Goal: Use online tool/utility: Utilize a website feature to perform a specific function

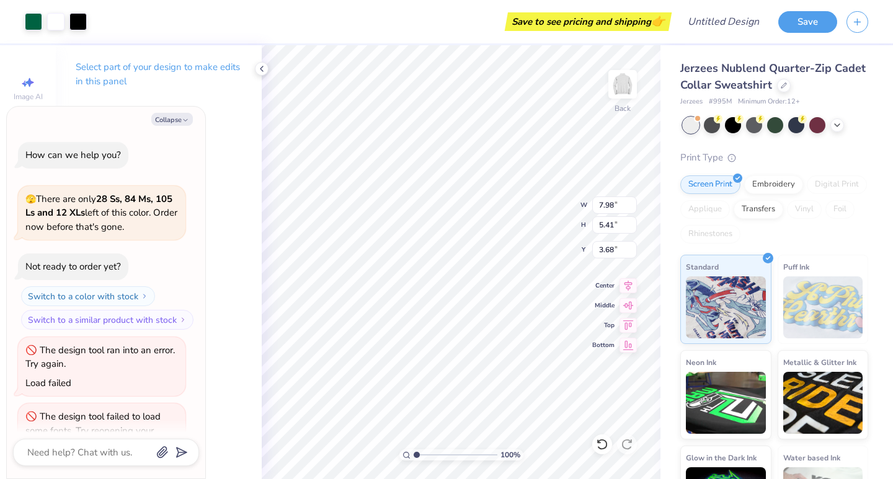
scroll to position [97, 0]
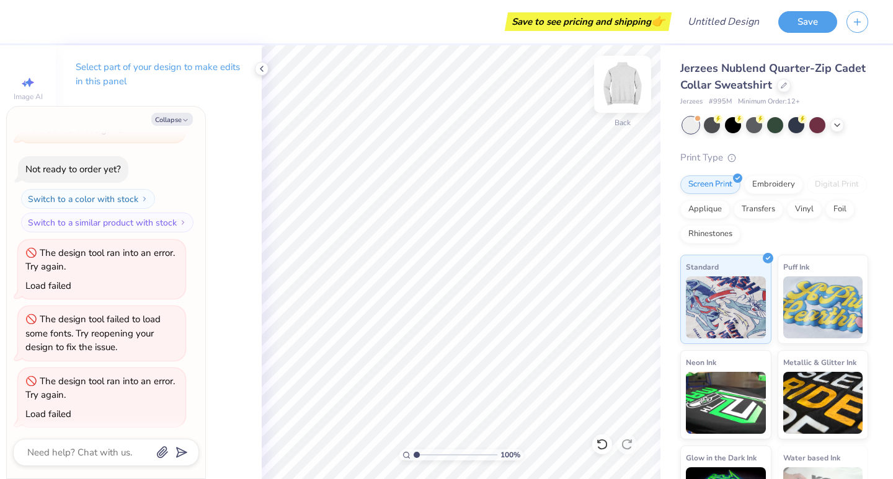
click at [613, 91] on img at bounding box center [623, 85] width 50 height 50
click at [262, 70] on polyline at bounding box center [261, 68] width 2 height 5
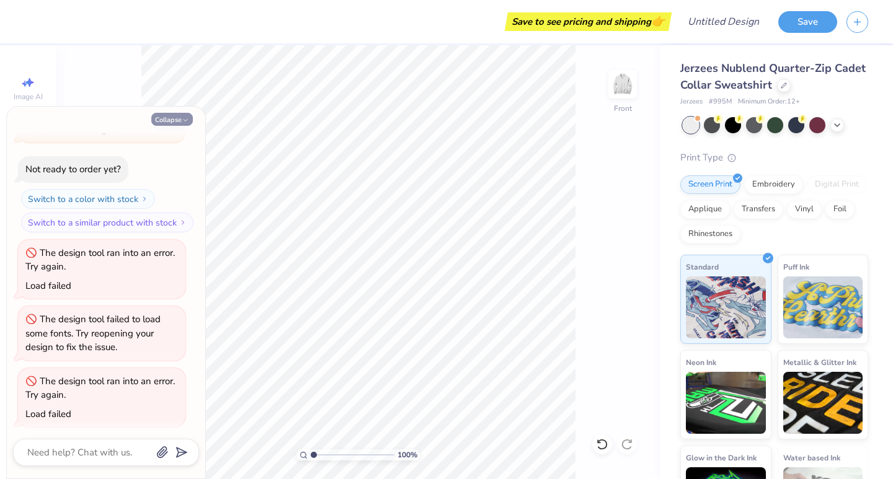
click at [186, 118] on icon "button" at bounding box center [185, 120] width 7 height 7
type textarea "x"
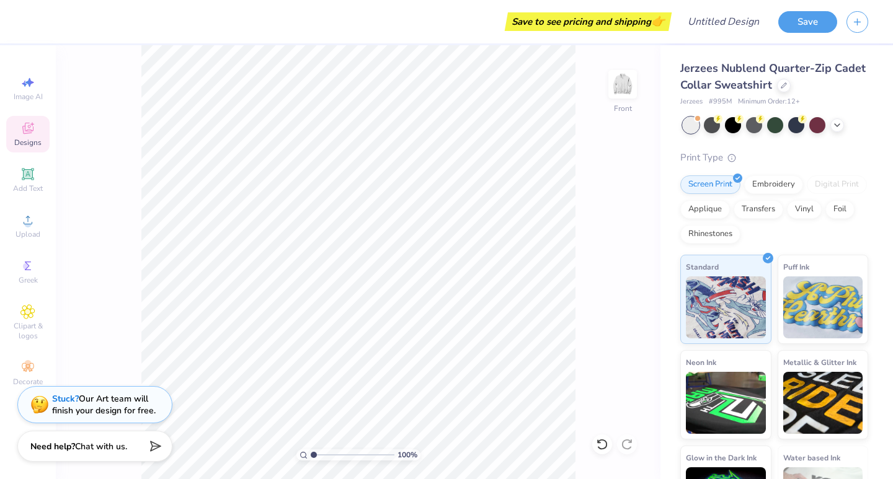
click at [25, 137] on div "Designs" at bounding box center [27, 134] width 43 height 37
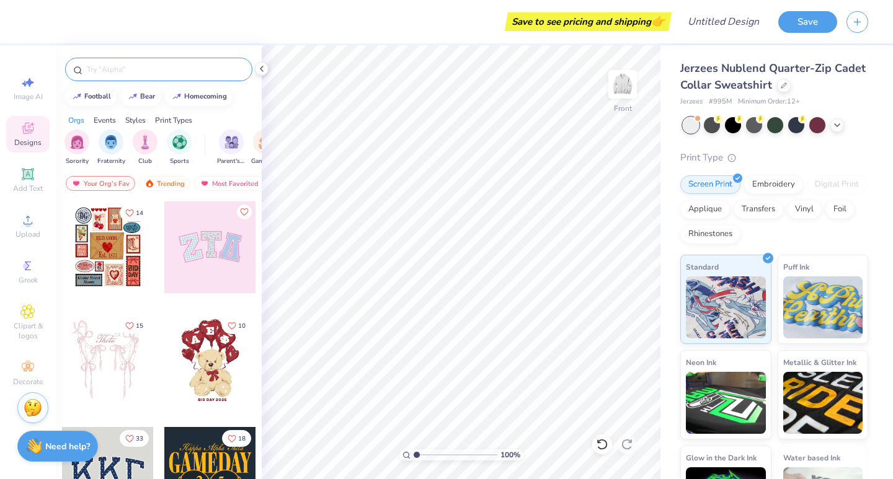
click at [144, 71] on input "text" at bounding box center [165, 69] width 159 height 12
type input "stars"
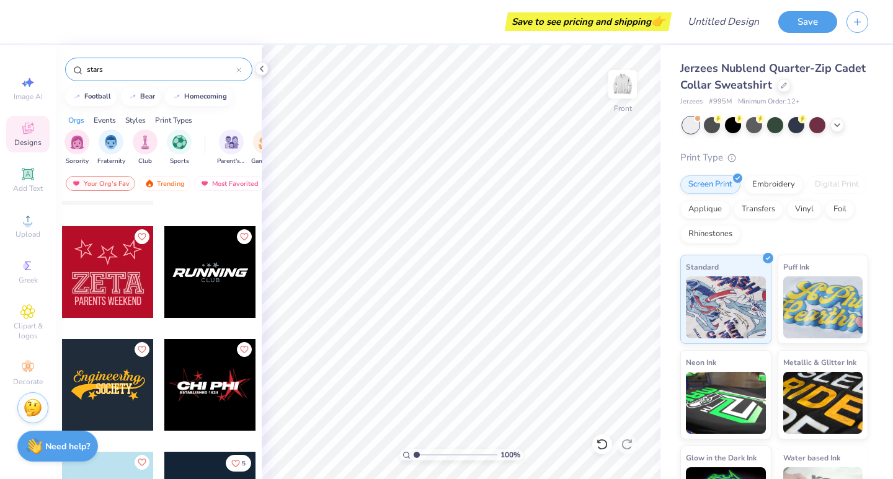
scroll to position [3594, 0]
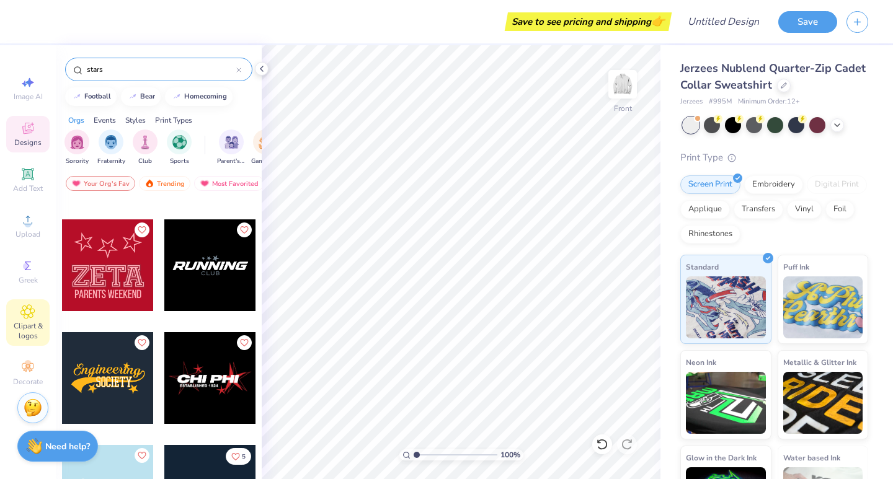
click at [31, 318] on icon at bounding box center [28, 312] width 14 height 14
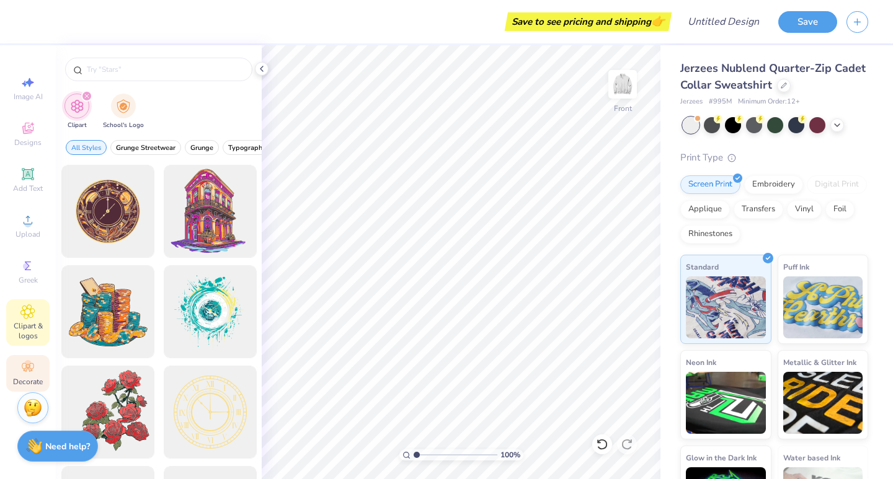
click at [27, 370] on icon at bounding box center [28, 367] width 12 height 9
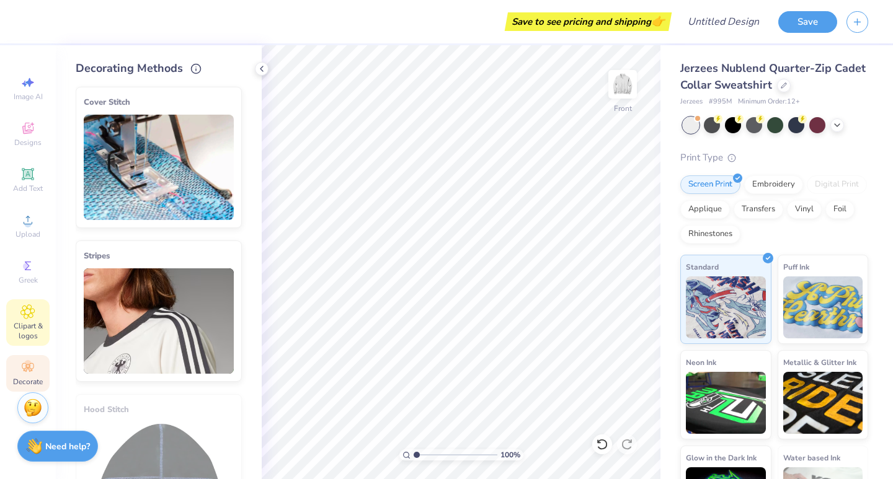
click at [35, 321] on span "Clipart & logos" at bounding box center [27, 331] width 43 height 20
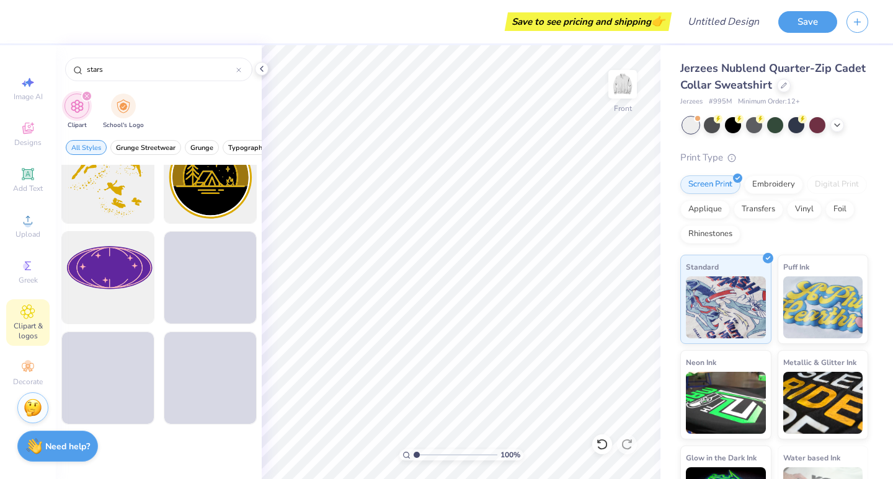
scroll to position [887, 0]
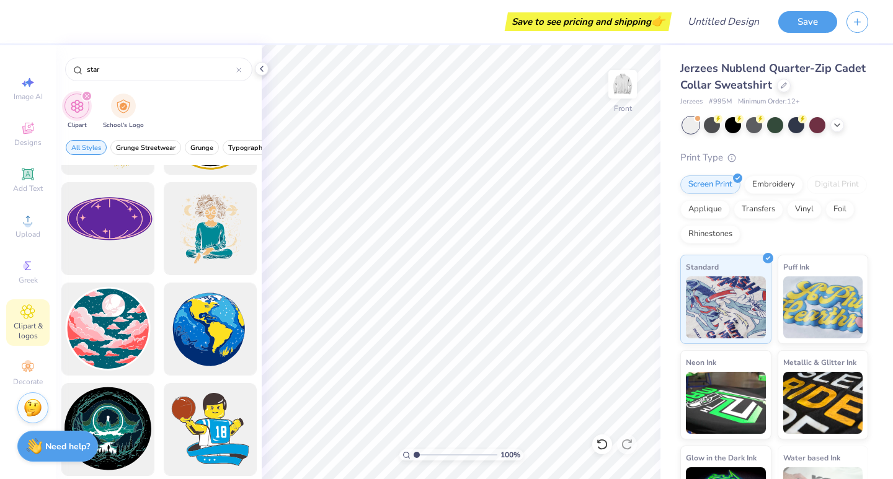
type input "star"
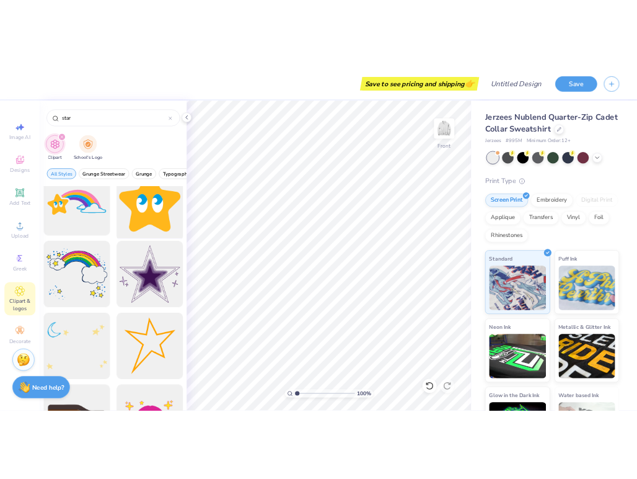
scroll to position [1071, 0]
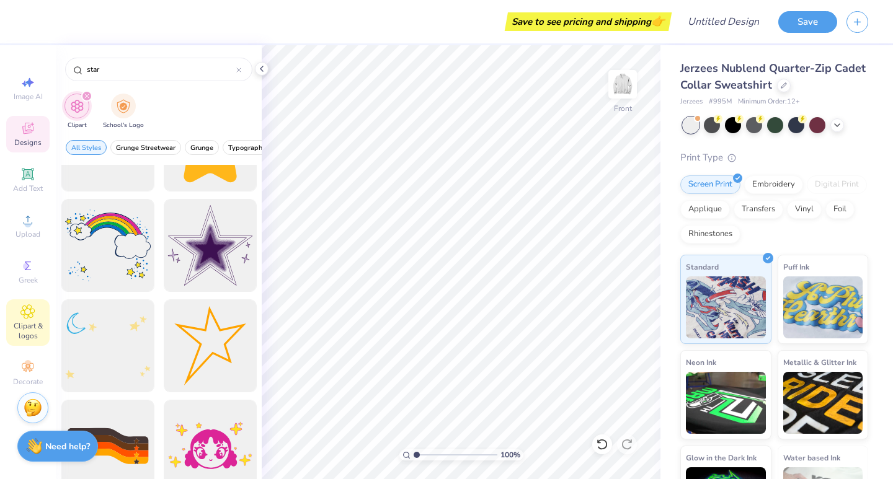
click at [39, 140] on span "Designs" at bounding box center [27, 143] width 27 height 10
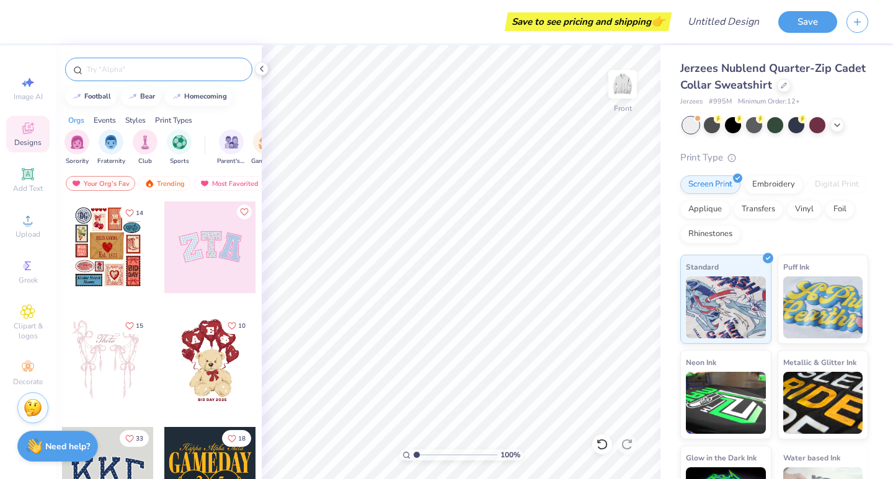
click at [114, 74] on input "text" at bounding box center [165, 69] width 159 height 12
click at [105, 66] on input "text" at bounding box center [165, 69] width 159 height 12
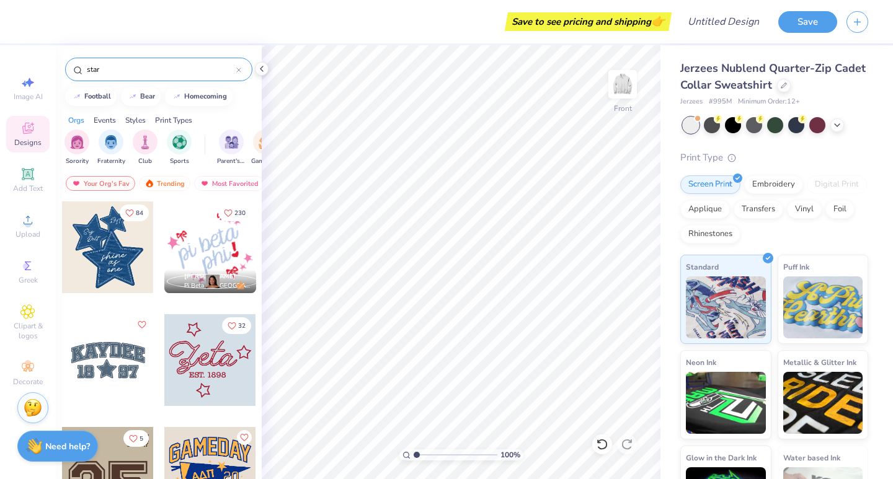
type input "star"
click at [122, 239] on div at bounding box center [108, 248] width 92 height 92
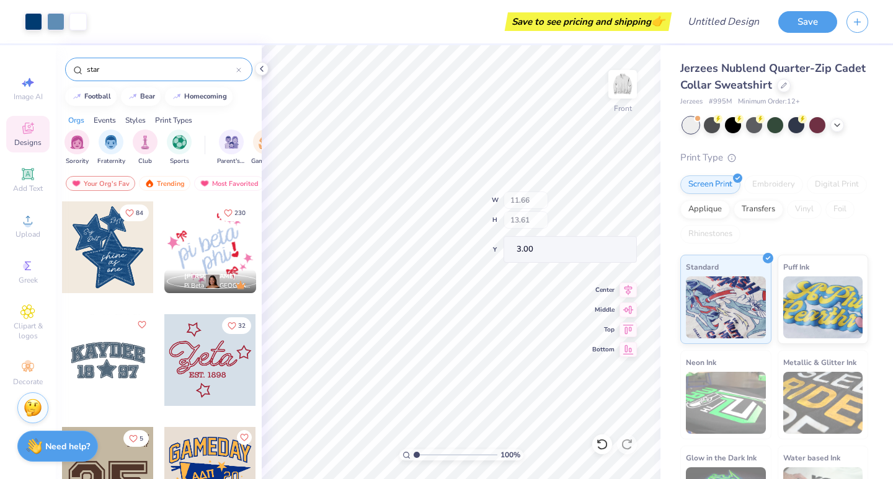
type input "2.50"
type input "0.74"
type input "13.19"
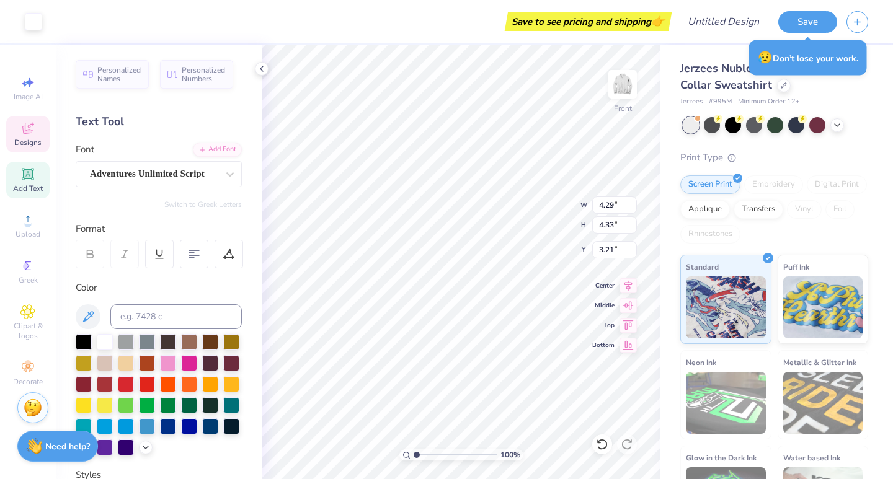
type input "3.33"
click at [605, 443] on icon at bounding box center [602, 444] width 12 height 12
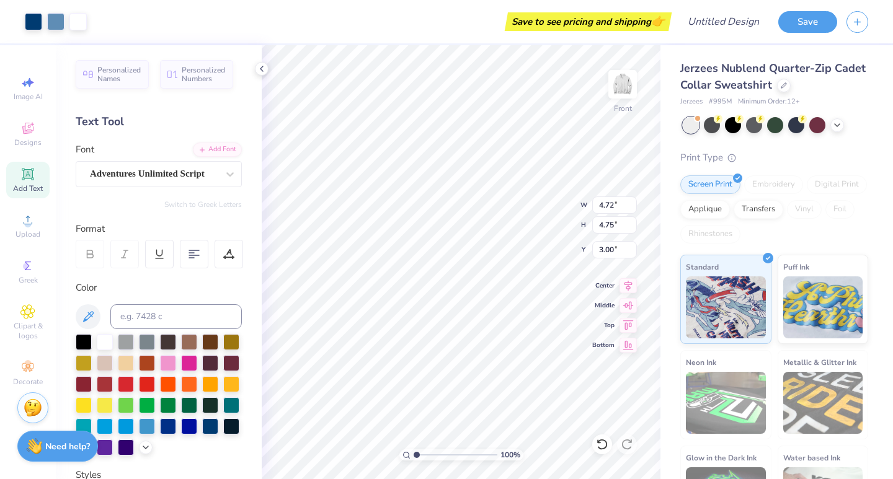
type input "4.79"
type input "4.62"
type input "2.99"
type input "4.09"
type input "2.49"
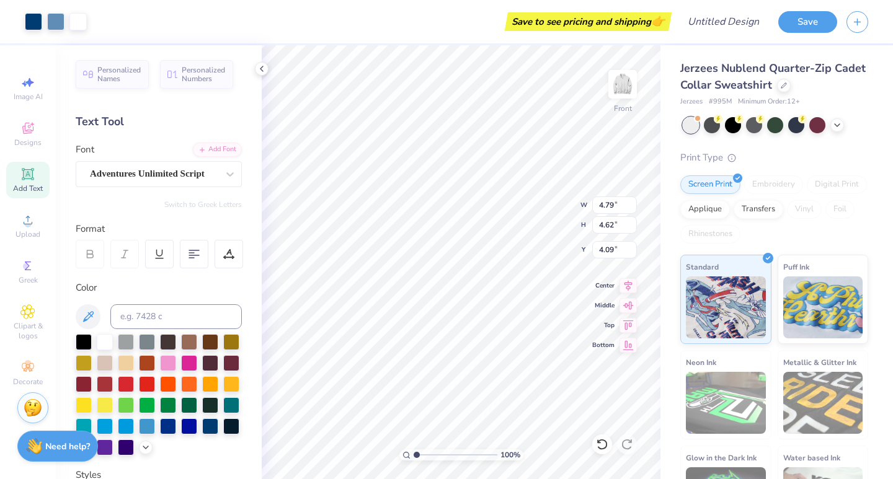
type input "2.40"
type input "6.59"
type input "1.08"
type input "0.82"
type input "5.94"
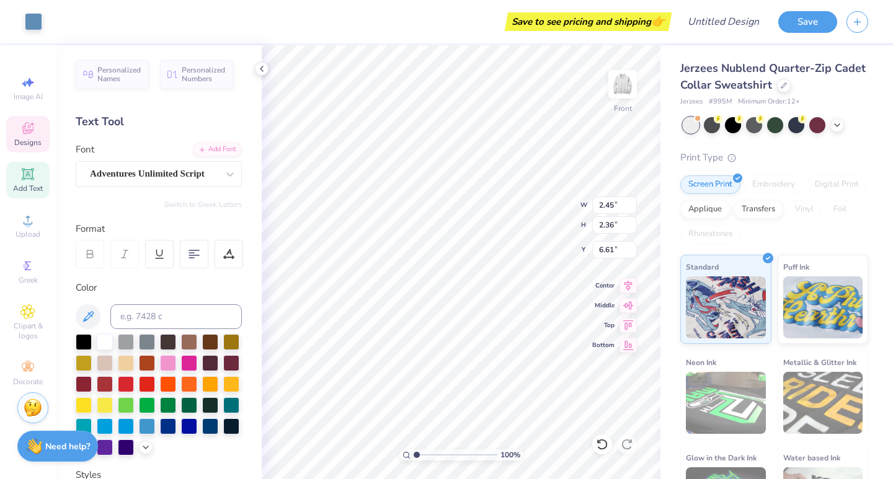
type input "6.14"
type input "6.62"
type input "5.75"
type input "2.02"
type input "1.89"
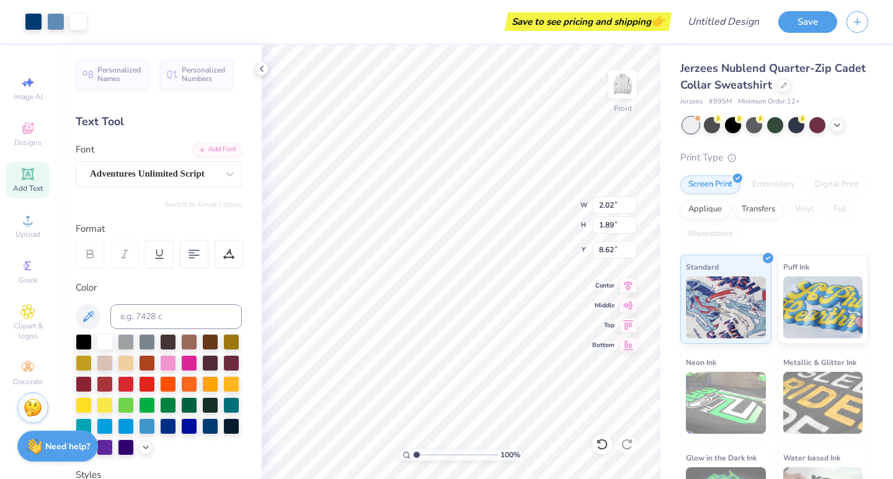
type input "8.53"
type input "1.79"
type input "1.72"
type input "8.62"
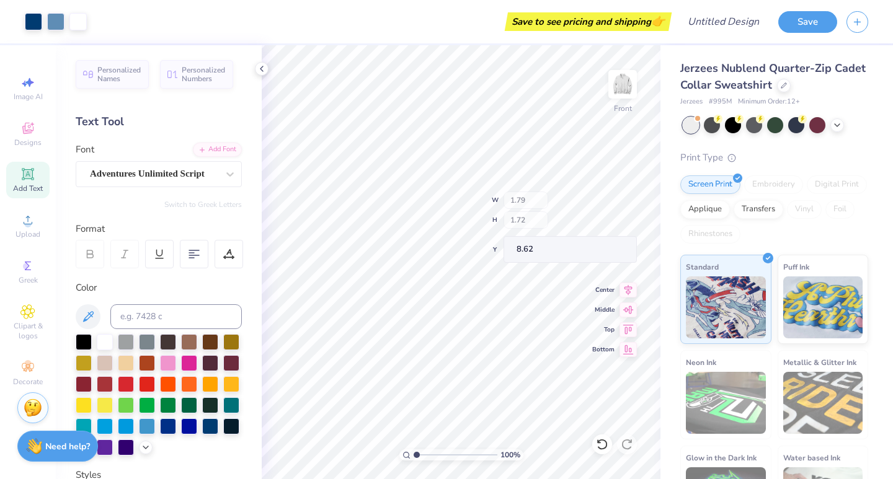
type input "1.93"
type input "1.86"
type input "8.55"
type input "8.62"
type input "8.44"
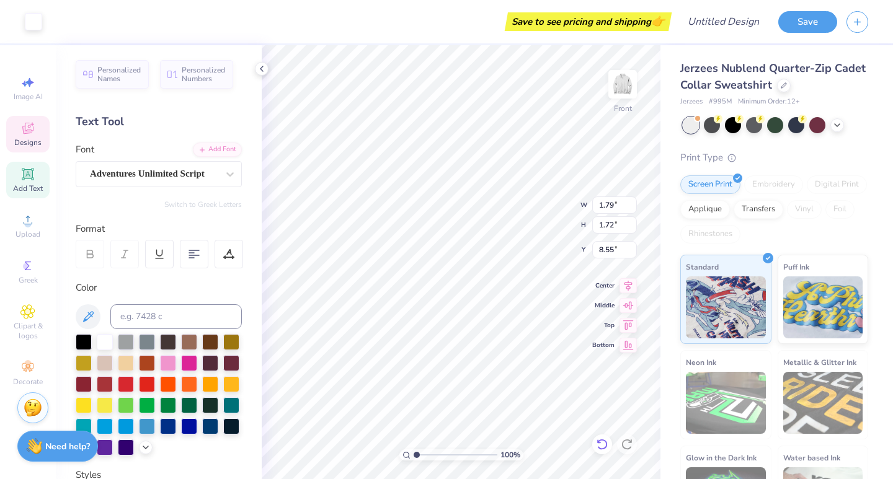
click at [598, 444] on icon at bounding box center [602, 444] width 12 height 12
click at [603, 442] on icon at bounding box center [602, 444] width 12 height 12
type input "8.70"
type input "8.38"
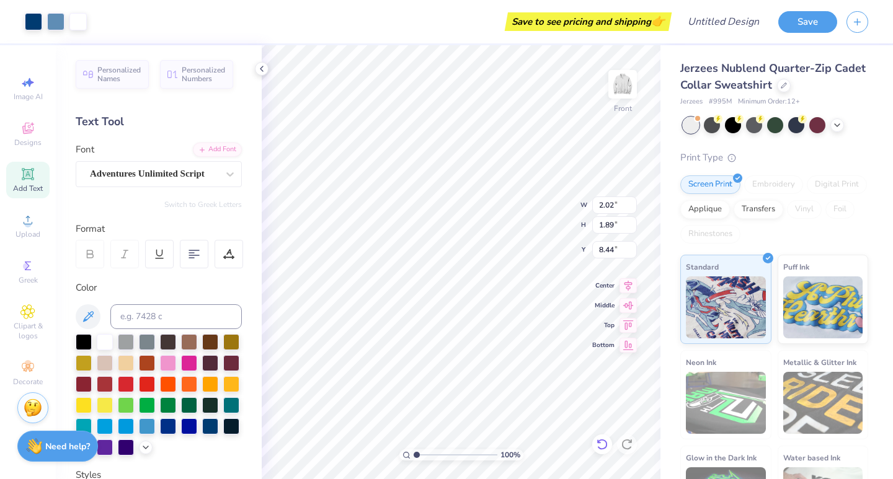
type input "8.47"
type input "8.38"
type input "7.11"
type input "7.03"
type input "6.95"
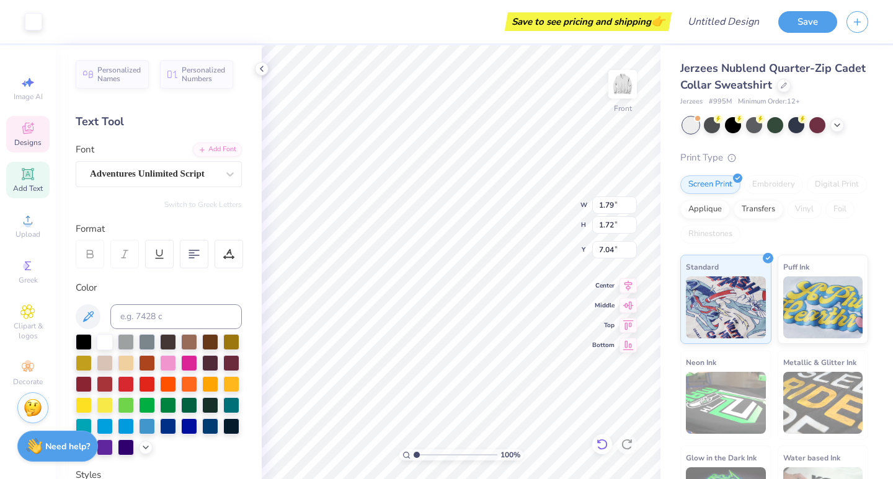
type input "7.10"
type input "7.04"
type input "6.95"
type input "6.97"
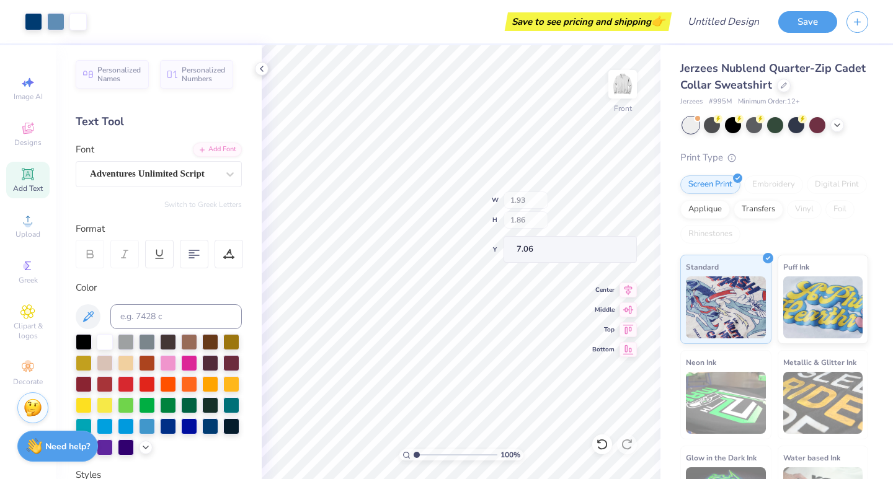
type input "7.86"
type input "9.47"
click at [597, 447] on icon at bounding box center [602, 444] width 12 height 12
type input "9.60"
click at [597, 447] on icon at bounding box center [602, 444] width 12 height 12
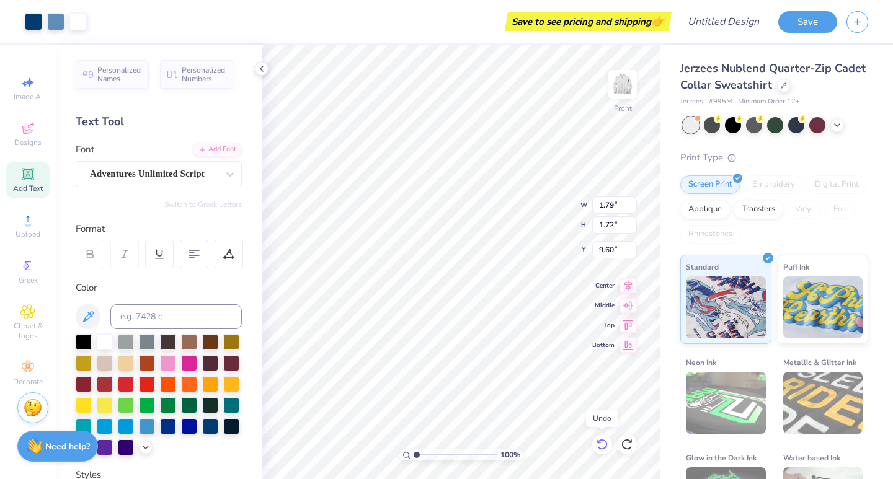
type input "2.02"
type input "1.94"
type input "7.06"
type input "10.15"
click at [181, 412] on div at bounding box center [189, 404] width 16 height 16
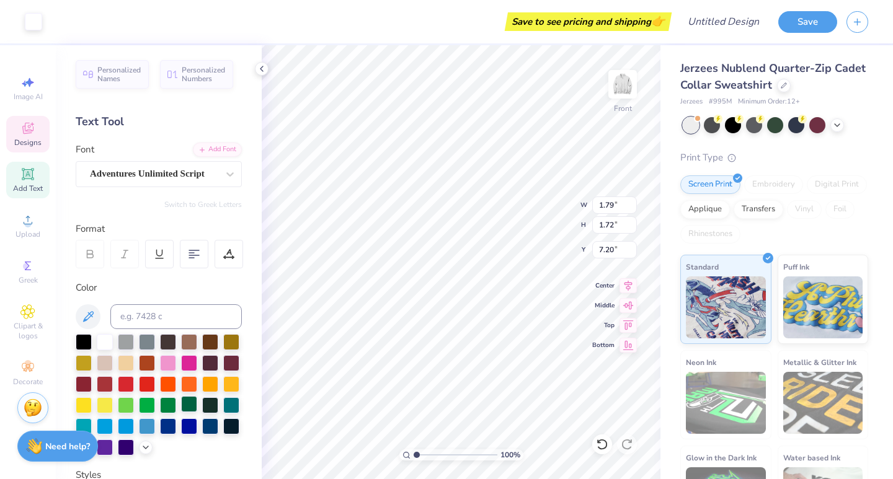
type input "5.34"
type input "1.93"
type input "1.86"
type input "7.06"
click at [181, 412] on div at bounding box center [189, 404] width 16 height 16
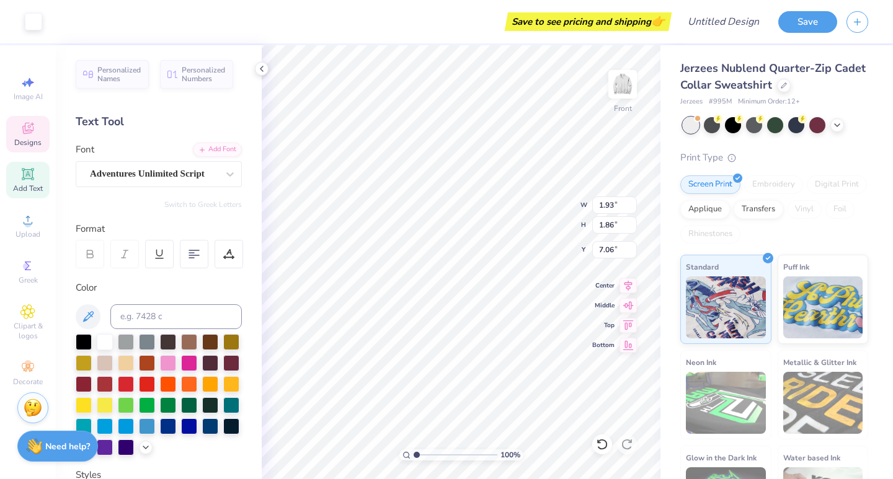
type input "1.79"
type input "1.72"
type input "10.28"
type input "14.28"
click at [37, 27] on div at bounding box center [33, 20] width 17 height 17
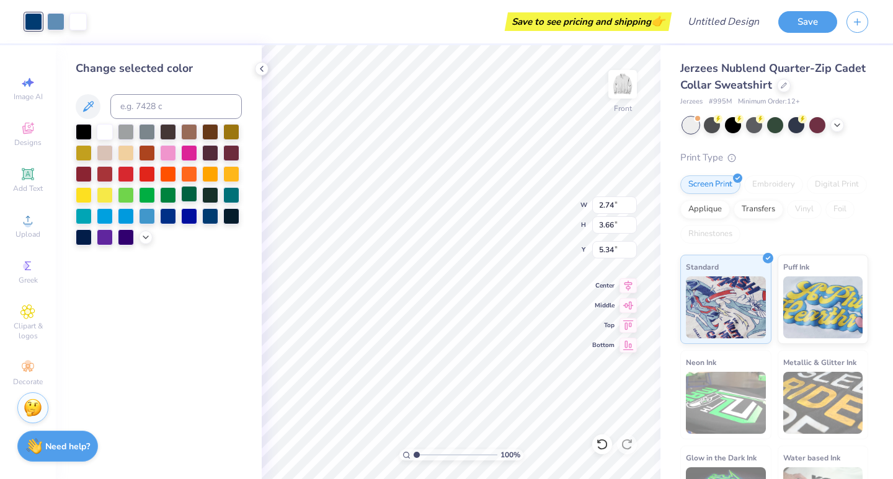
click at [190, 195] on div at bounding box center [189, 194] width 16 height 16
click at [58, 25] on div at bounding box center [55, 20] width 17 height 17
click at [208, 200] on div at bounding box center [210, 194] width 16 height 16
click at [184, 200] on div at bounding box center [189, 194] width 16 height 16
click at [174, 197] on div at bounding box center [168, 194] width 16 height 16
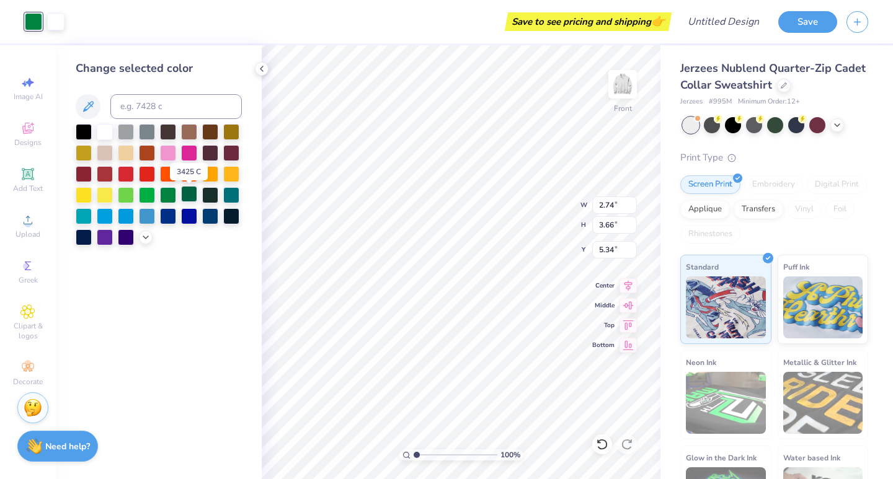
click at [195, 196] on div at bounding box center [189, 194] width 16 height 16
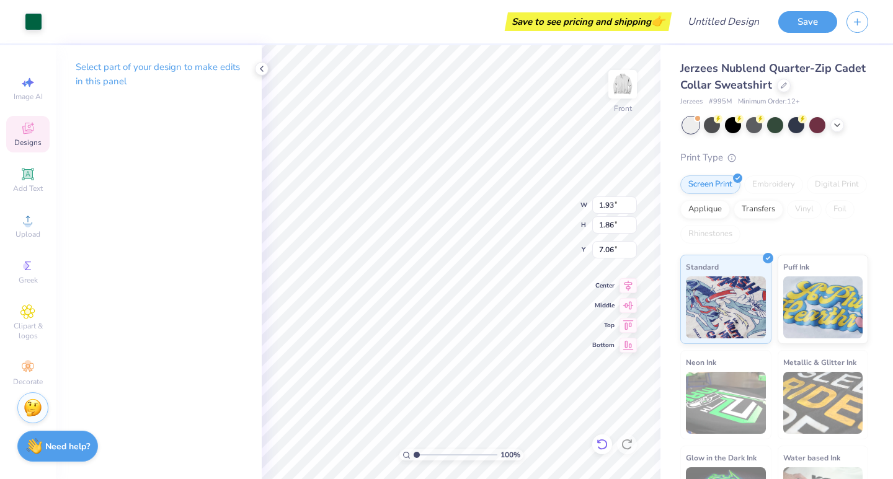
click at [606, 447] on icon at bounding box center [602, 444] width 12 height 12
click at [604, 446] on icon at bounding box center [602, 444] width 12 height 12
type input "2.74"
type input "3.66"
type input "5.34"
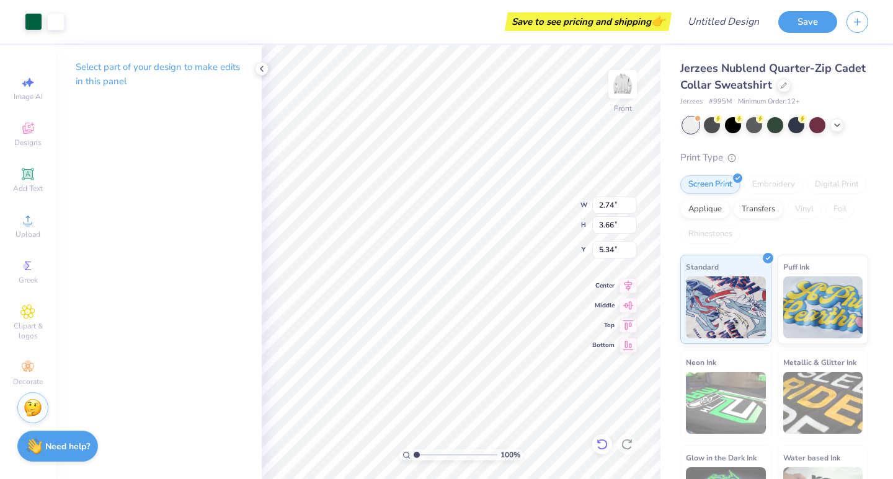
type input "1.79"
type input "1.72"
type input "9.68"
type input "10.56"
type input "1.93"
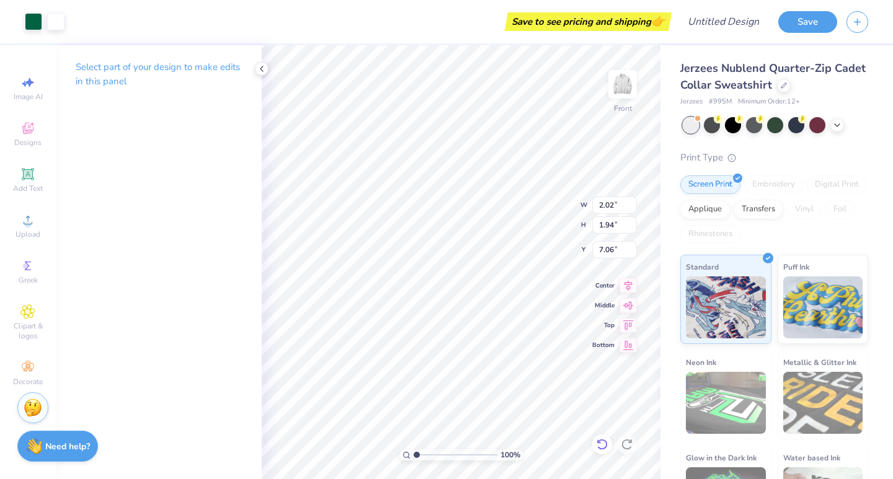
type input "1.86"
type input "10.56"
type input "1.96"
type input "1.89"
type input "10.61"
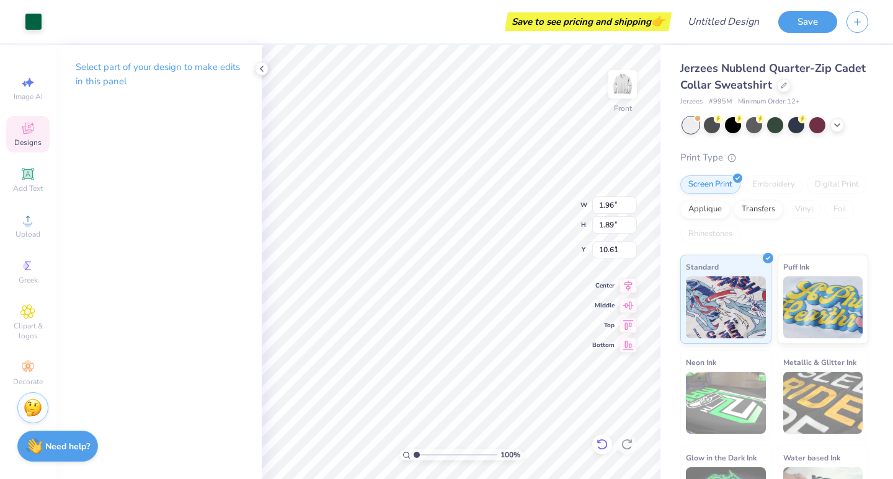
type input "1.93"
type input "1.86"
type input "10.64"
type input "1.79"
type input "1.72"
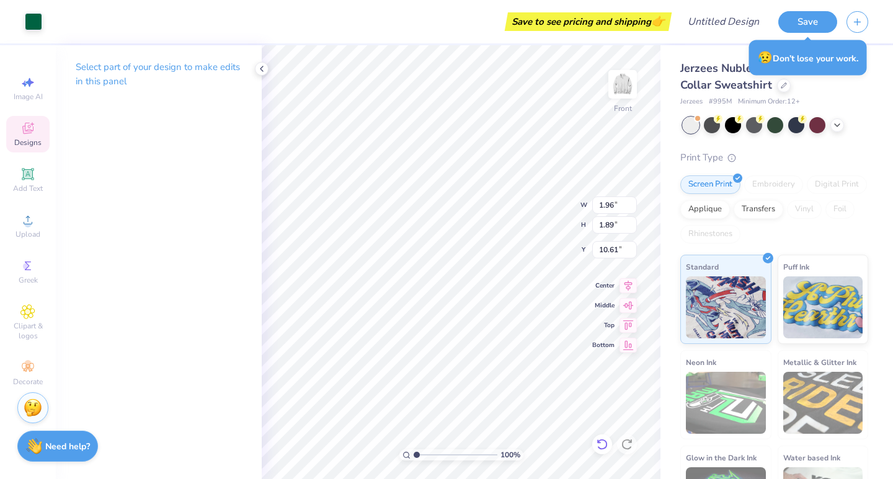
type input "10.70"
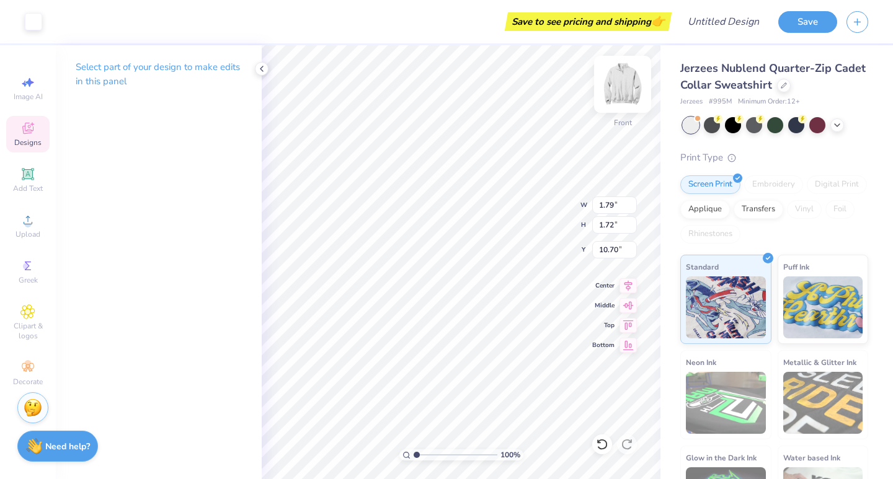
click at [624, 81] on img at bounding box center [623, 85] width 50 height 50
